Goal: Task Accomplishment & Management: Manage account settings

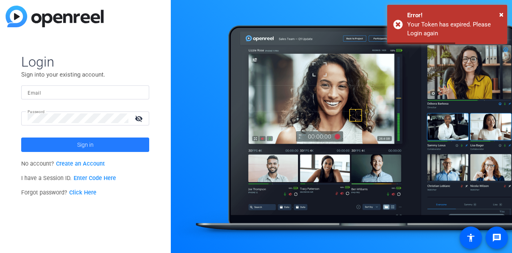
click at [122, 144] on span at bounding box center [85, 144] width 128 height 19
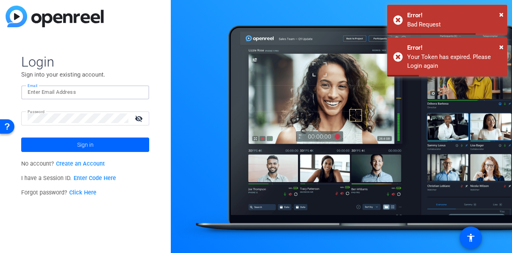
click at [100, 93] on input "Email" at bounding box center [85, 92] width 115 height 10
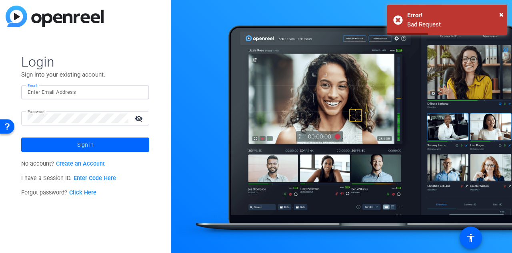
click at [137, 117] on mat-icon "visibility_off" at bounding box center [139, 118] width 19 height 12
click at [97, 96] on input "Email" at bounding box center [85, 92] width 115 height 10
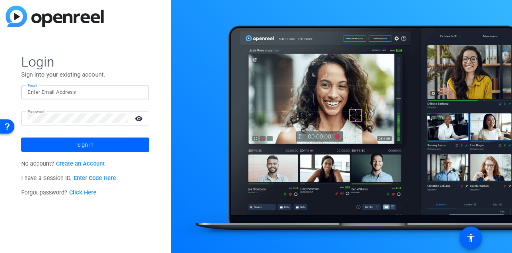
click at [92, 97] on div at bounding box center [85, 92] width 115 height 14
type input "[EMAIL_ADDRESS][DOMAIN_NAME]"
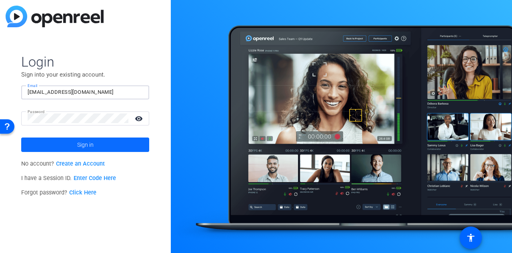
click at [114, 143] on span at bounding box center [85, 144] width 128 height 19
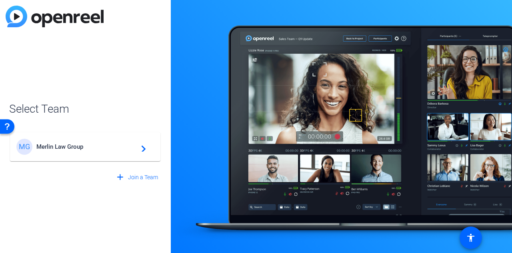
click at [114, 151] on div "MG Merlin Law Group navigate_next" at bounding box center [85, 146] width 138 height 16
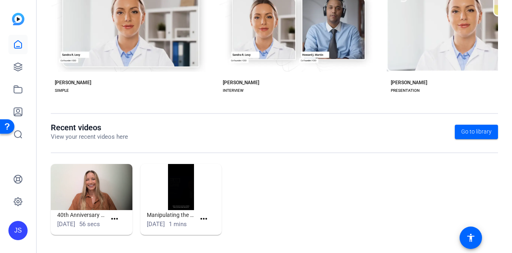
scroll to position [201, 0]
click at [90, 185] on img at bounding box center [92, 187] width 82 height 46
